Goal: Communication & Community: Answer question/provide support

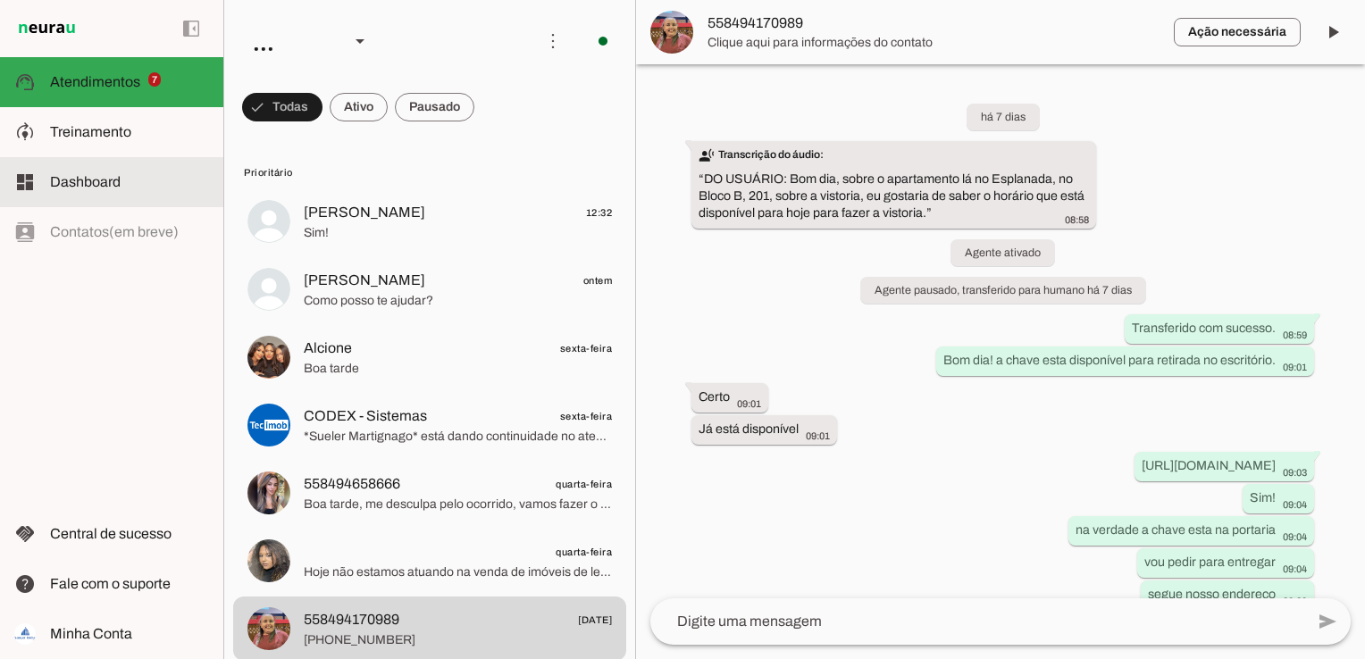
scroll to position [155, 0]
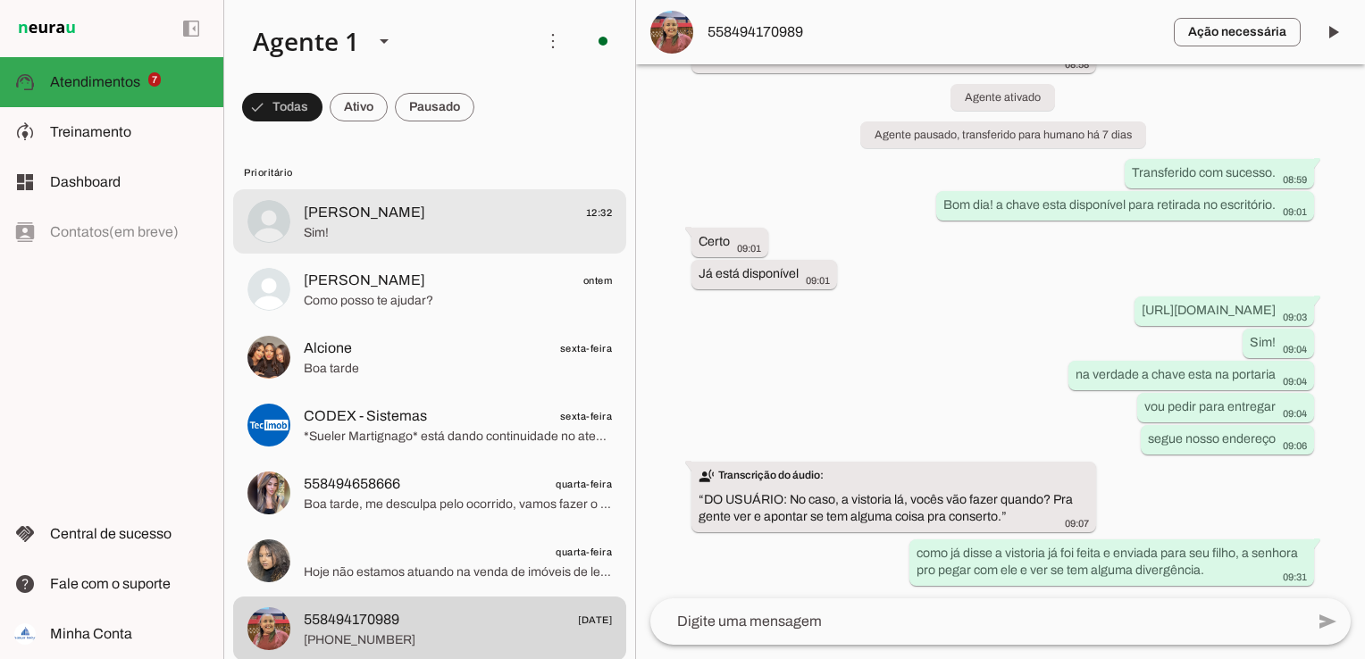
click at [436, 210] on span "[PERSON_NAME] 12:32" at bounding box center [458, 213] width 308 height 22
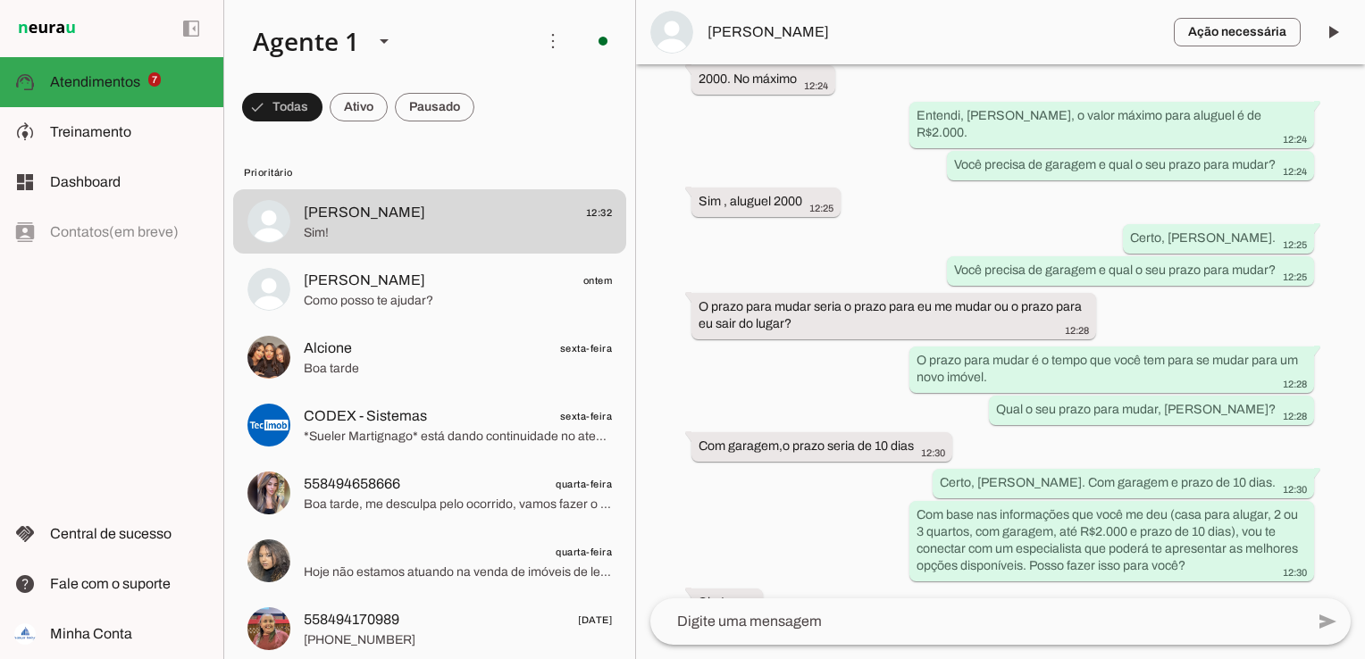
scroll to position [895, 0]
click at [322, 104] on span at bounding box center [282, 107] width 80 height 43
click at [306, 105] on span at bounding box center [274, 107] width 64 height 43
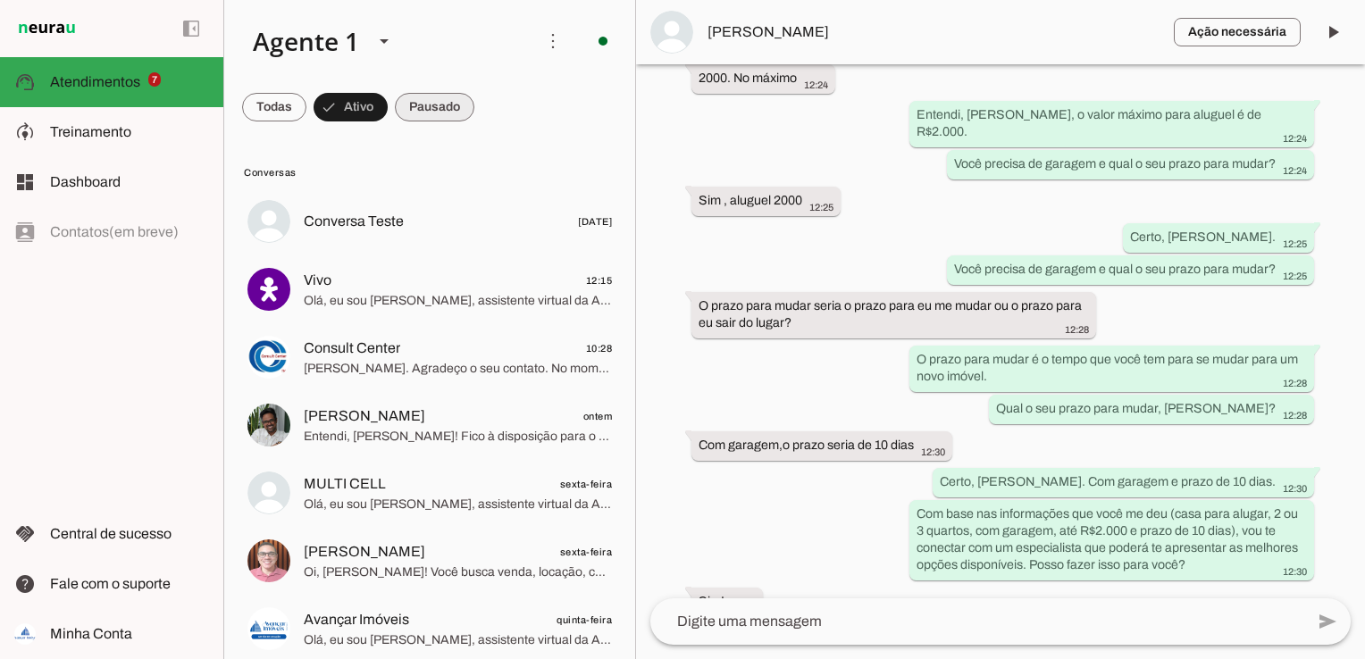
click at [306, 113] on span at bounding box center [274, 107] width 64 height 43
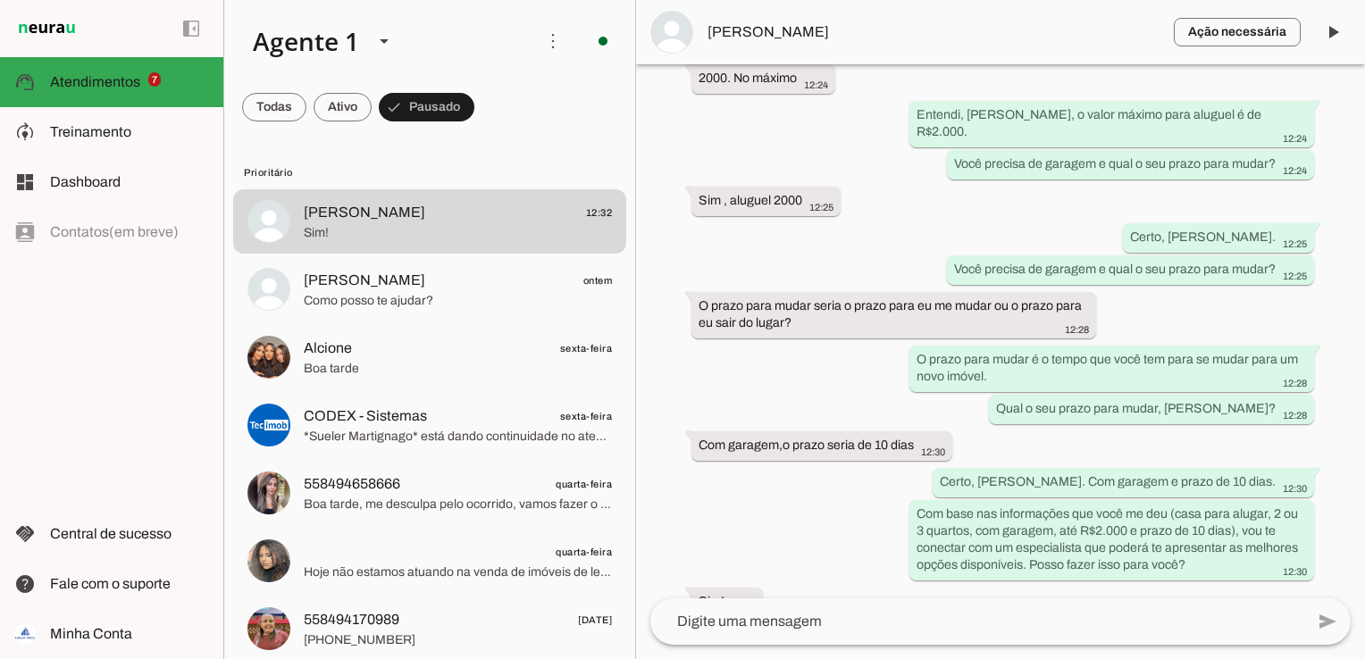
click at [754, 30] on span "[PERSON_NAME]" at bounding box center [933, 31] width 452 height 21
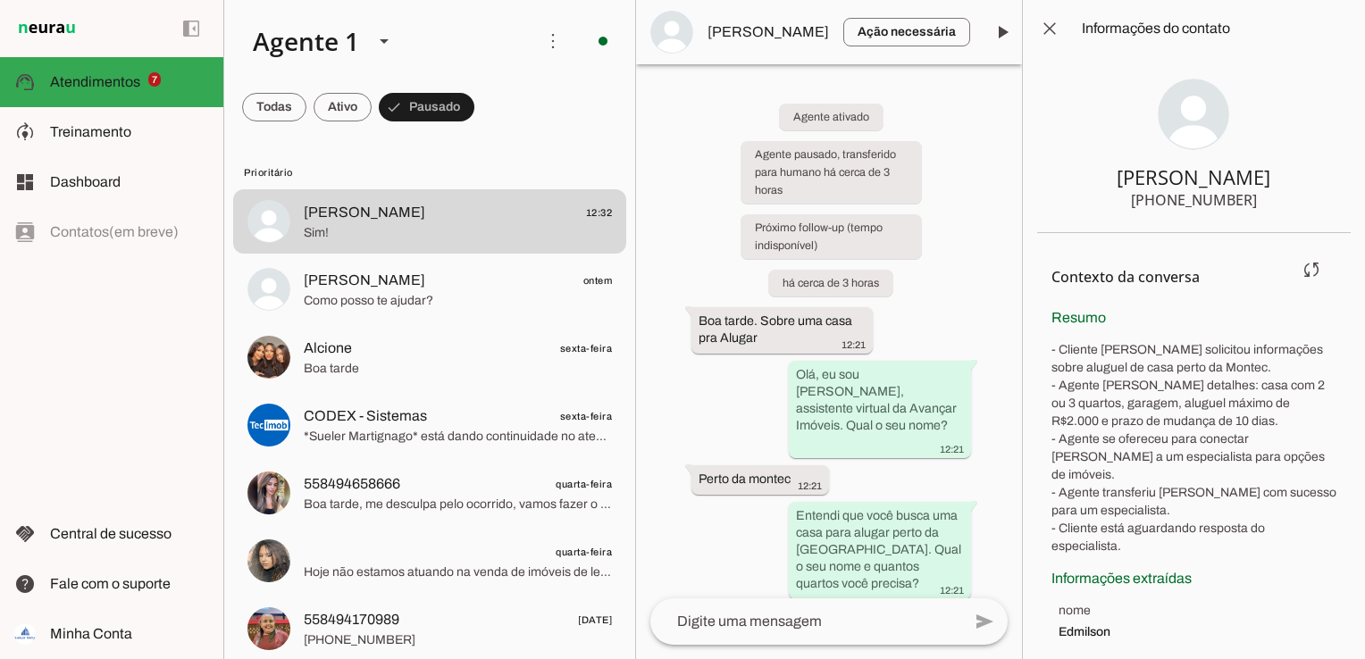
drag, startPoint x: 1051, startPoint y: 350, endPoint x: 1332, endPoint y: 509, distance: 323.1
click at [1332, 509] on p "- Cliente [PERSON_NAME] solicitou informações sobre aluguel de casa perto da Mo…" at bounding box center [1193, 448] width 285 height 214
click at [1148, 491] on p "- Cliente [PERSON_NAME] solicitou informações sobre aluguel de casa perto da Mo…" at bounding box center [1193, 448] width 285 height 214
drag, startPoint x: 1057, startPoint y: 384, endPoint x: 1157, endPoint y: 400, distance: 101.3
click at [1156, 400] on p "- Cliente [PERSON_NAME] solicitou informações sobre aluguel de casa perto da Mo…" at bounding box center [1193, 448] width 285 height 214
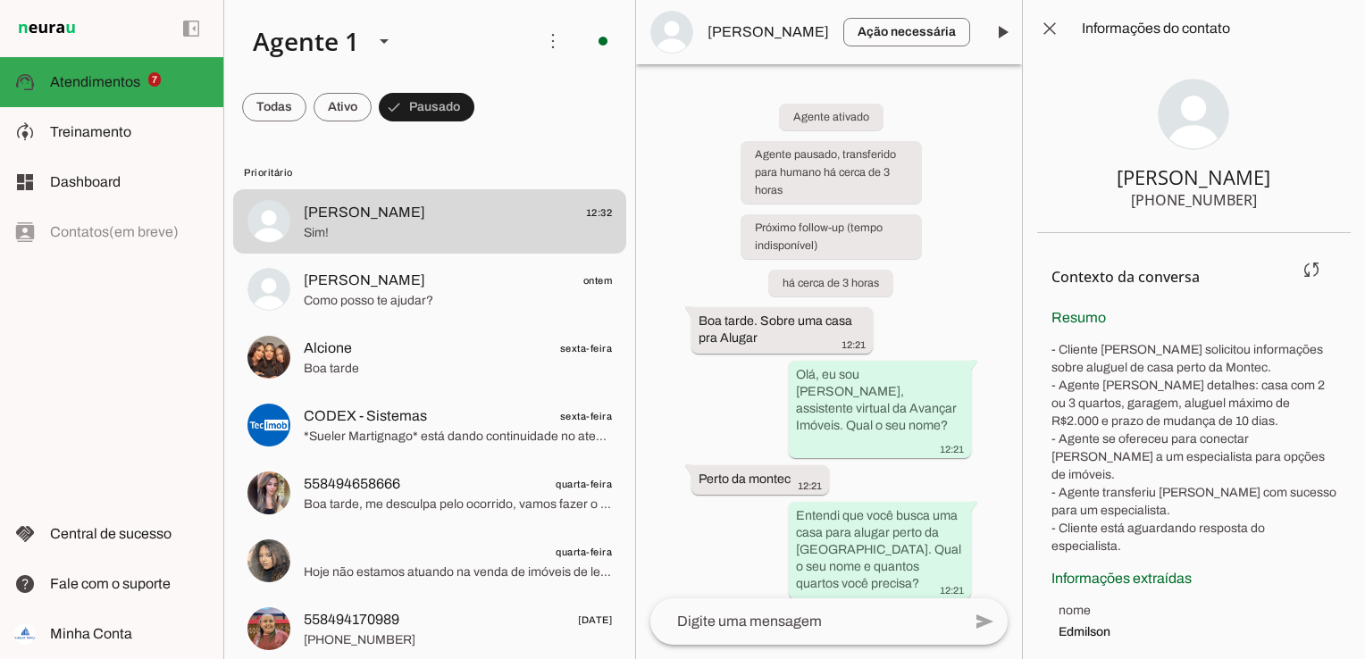
click at [1225, 422] on p "- Cliente [PERSON_NAME] solicitou informações sobre aluguel de casa perto da Mo…" at bounding box center [1193, 448] width 285 height 214
click at [1217, 422] on p "- Cliente [PERSON_NAME] solicitou informações sobre aluguel de casa perto da Mo…" at bounding box center [1193, 448] width 285 height 214
drag, startPoint x: 1057, startPoint y: 348, endPoint x: 1224, endPoint y: 417, distance: 180.6
click at [1224, 417] on p "- Cliente [PERSON_NAME] solicitou informações sobre aluguel de casa perto da Mo…" at bounding box center [1193, 448] width 285 height 214
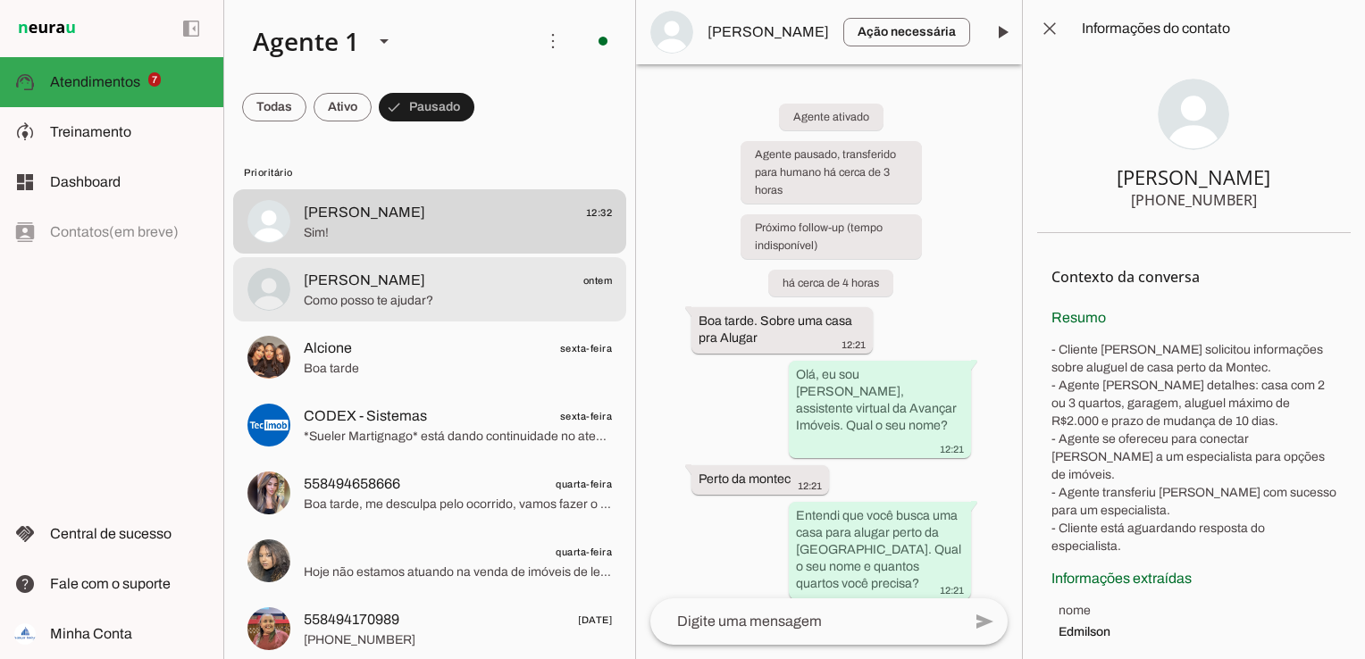
click at [463, 284] on span "[PERSON_NAME] ontem" at bounding box center [458, 281] width 308 height 22
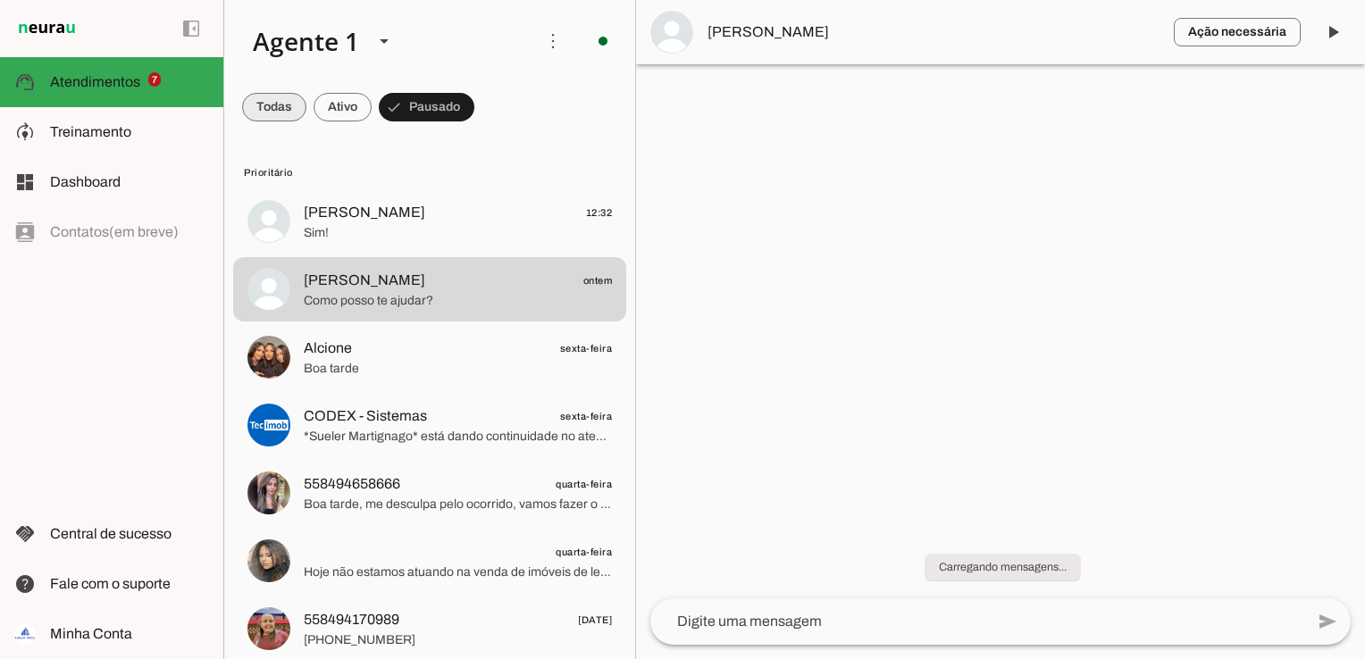
click at [264, 113] on span at bounding box center [274, 107] width 64 height 43
click at [322, 112] on span at bounding box center [282, 107] width 80 height 43
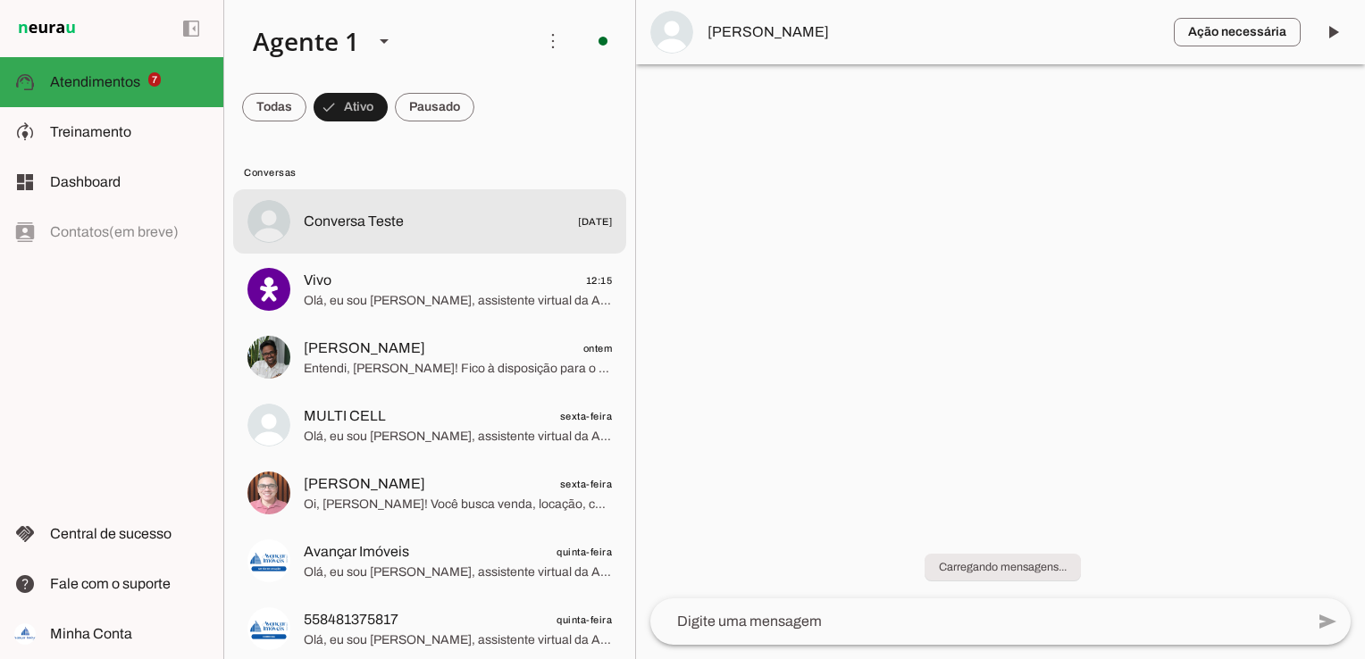
click at [354, 216] on span "Conversa Teste" at bounding box center [354, 221] width 100 height 21
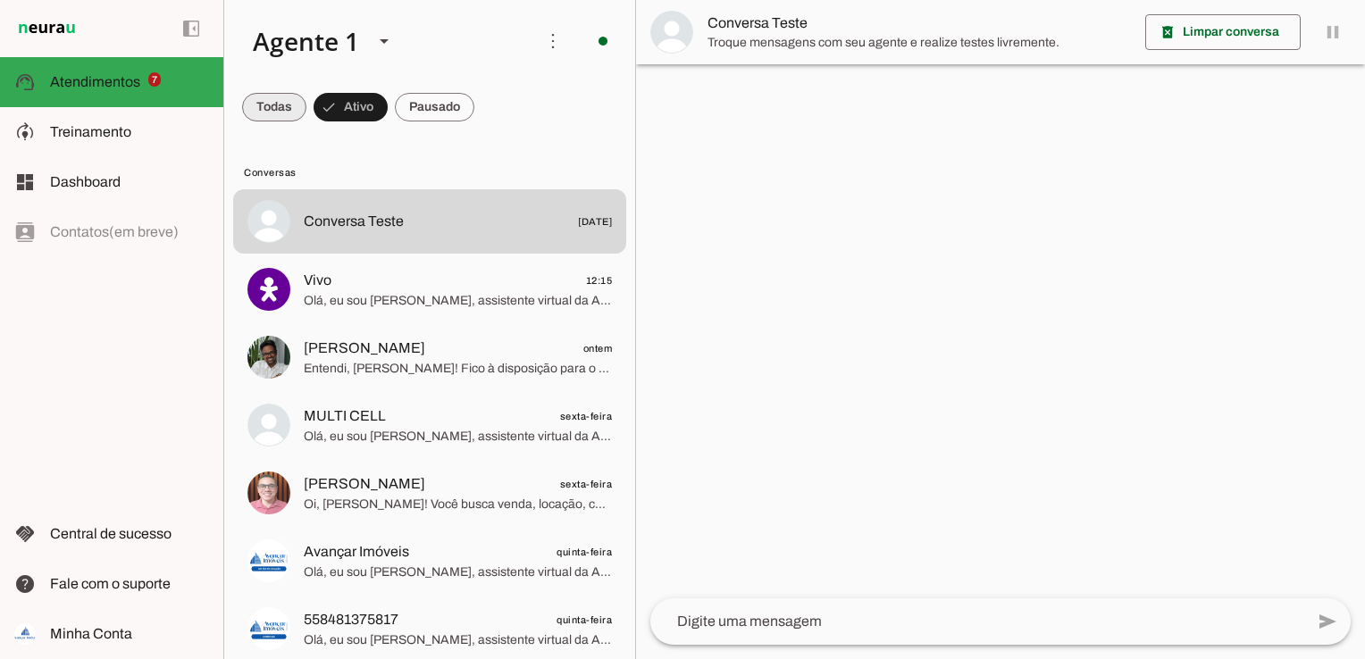
click at [283, 103] on span at bounding box center [274, 107] width 64 height 43
